Goal: Use online tool/utility

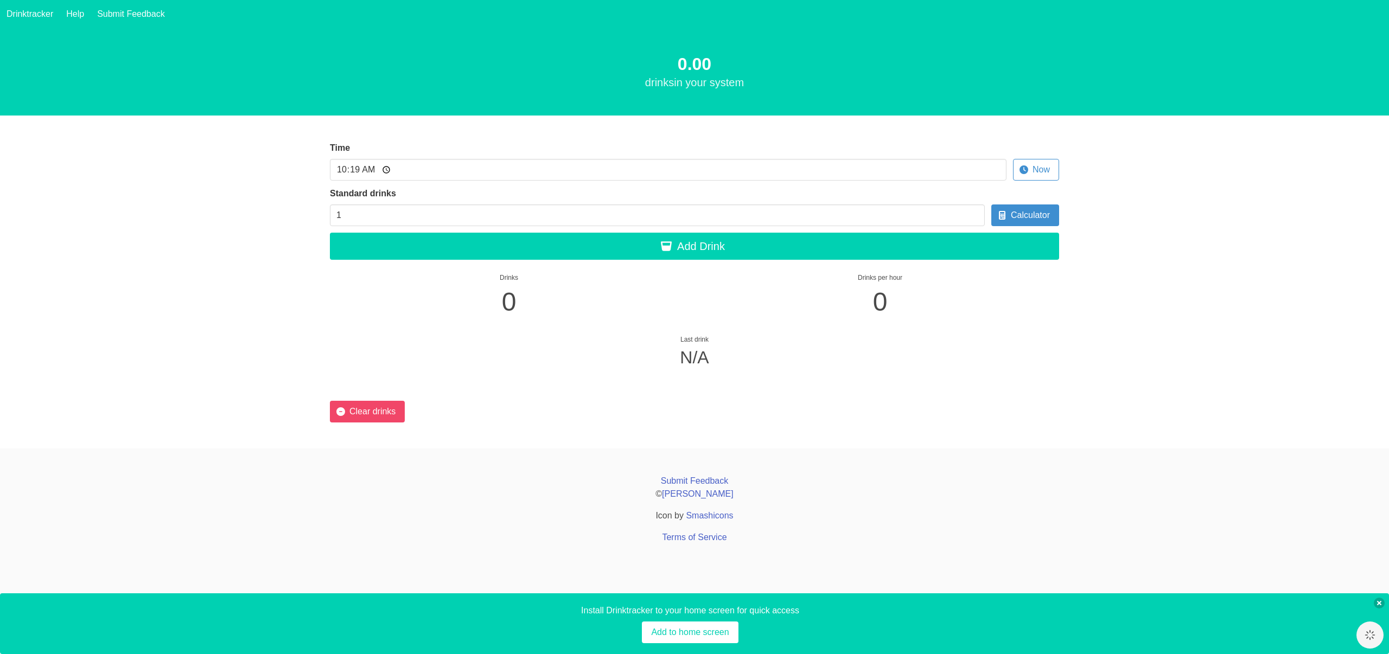
click at [1102, 361] on section "Time 10:19 Now Standard drinks 1 Calculator Add Drink Drinks 0 Drinks per hour …" at bounding box center [694, 282] width 1389 height 333
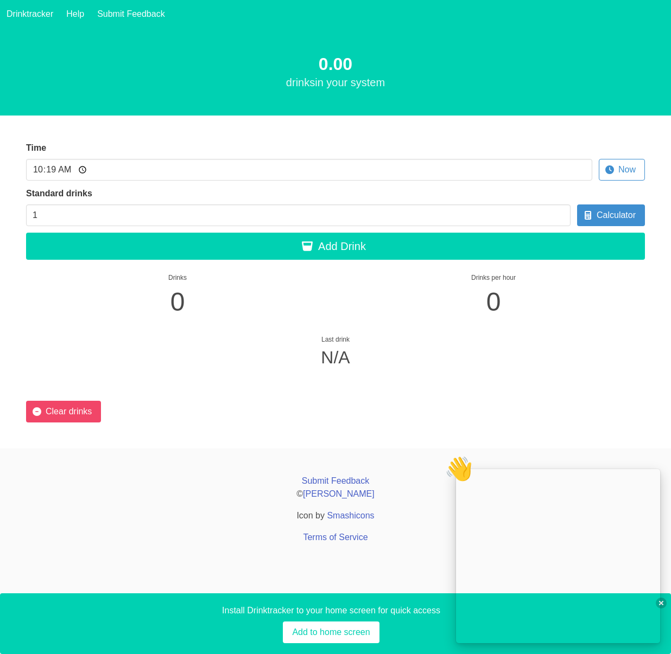
type input "10:20"
click at [557, 105] on div "0.00 drink s in your system" at bounding box center [335, 71] width 671 height 87
